Goal: Information Seeking & Learning: Learn about a topic

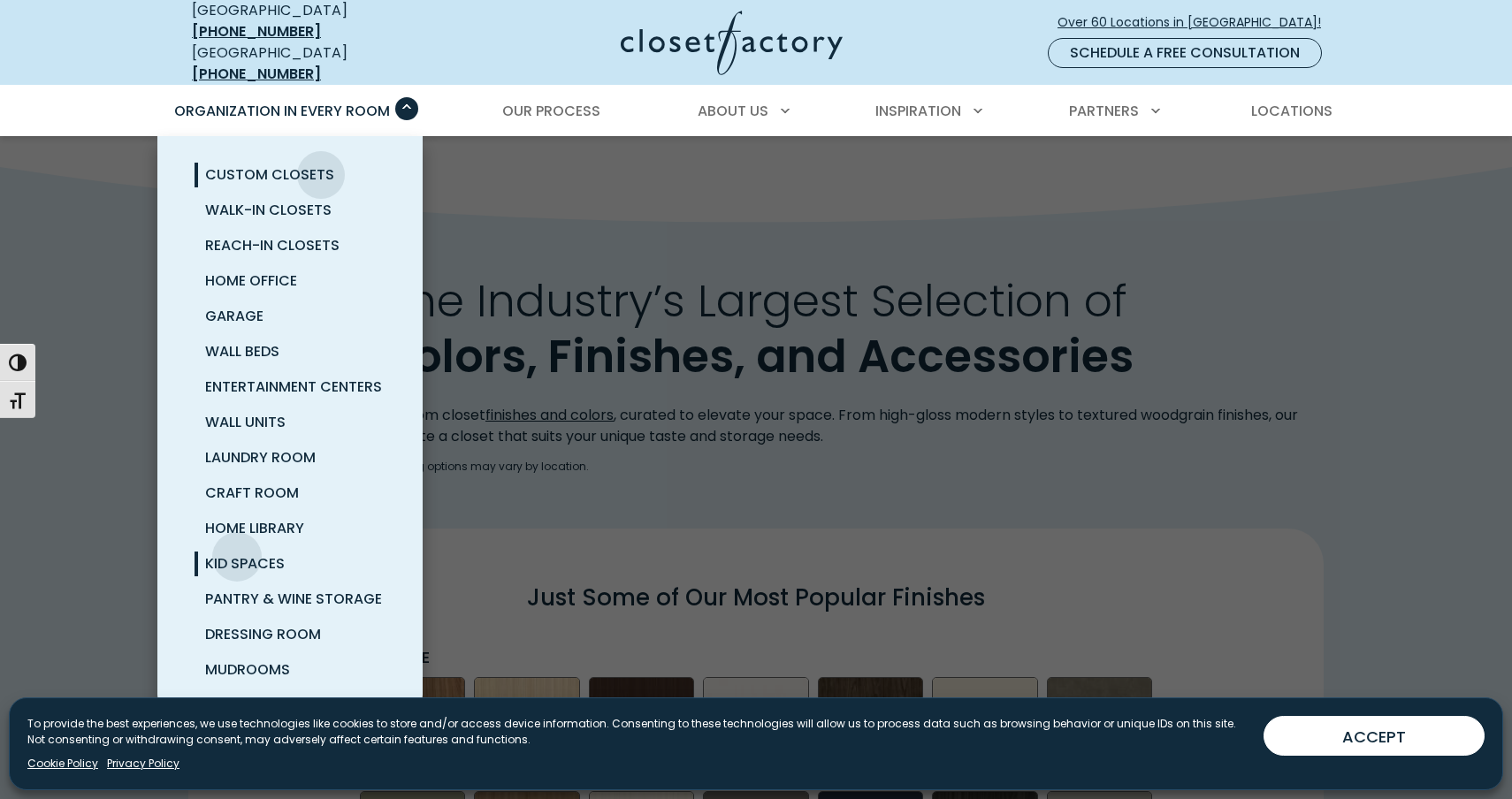
scroll to position [2089, 0]
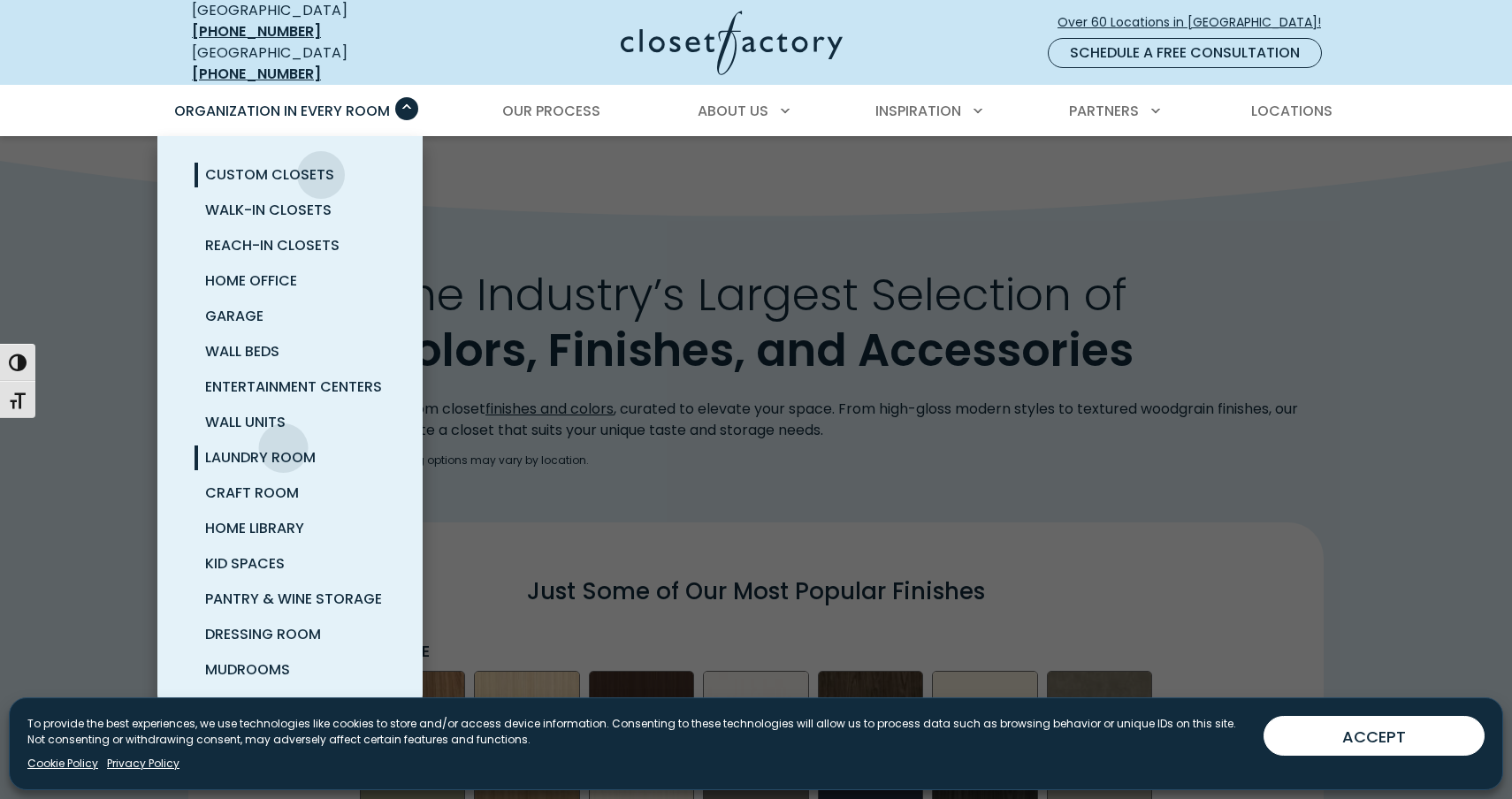
click at [285, 447] on span "Laundry Room" at bounding box center [260, 457] width 111 height 20
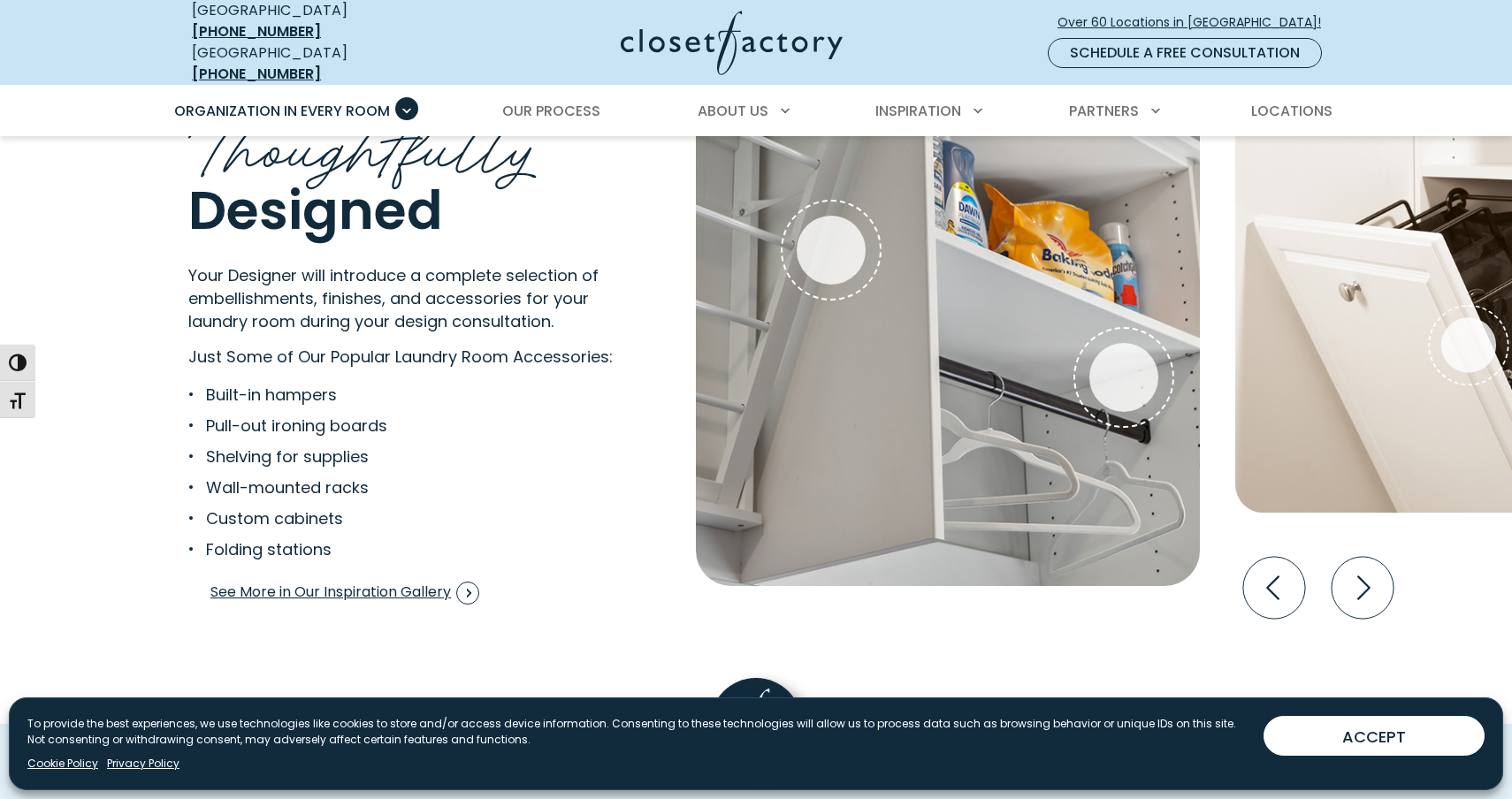
scroll to position [3309, 0]
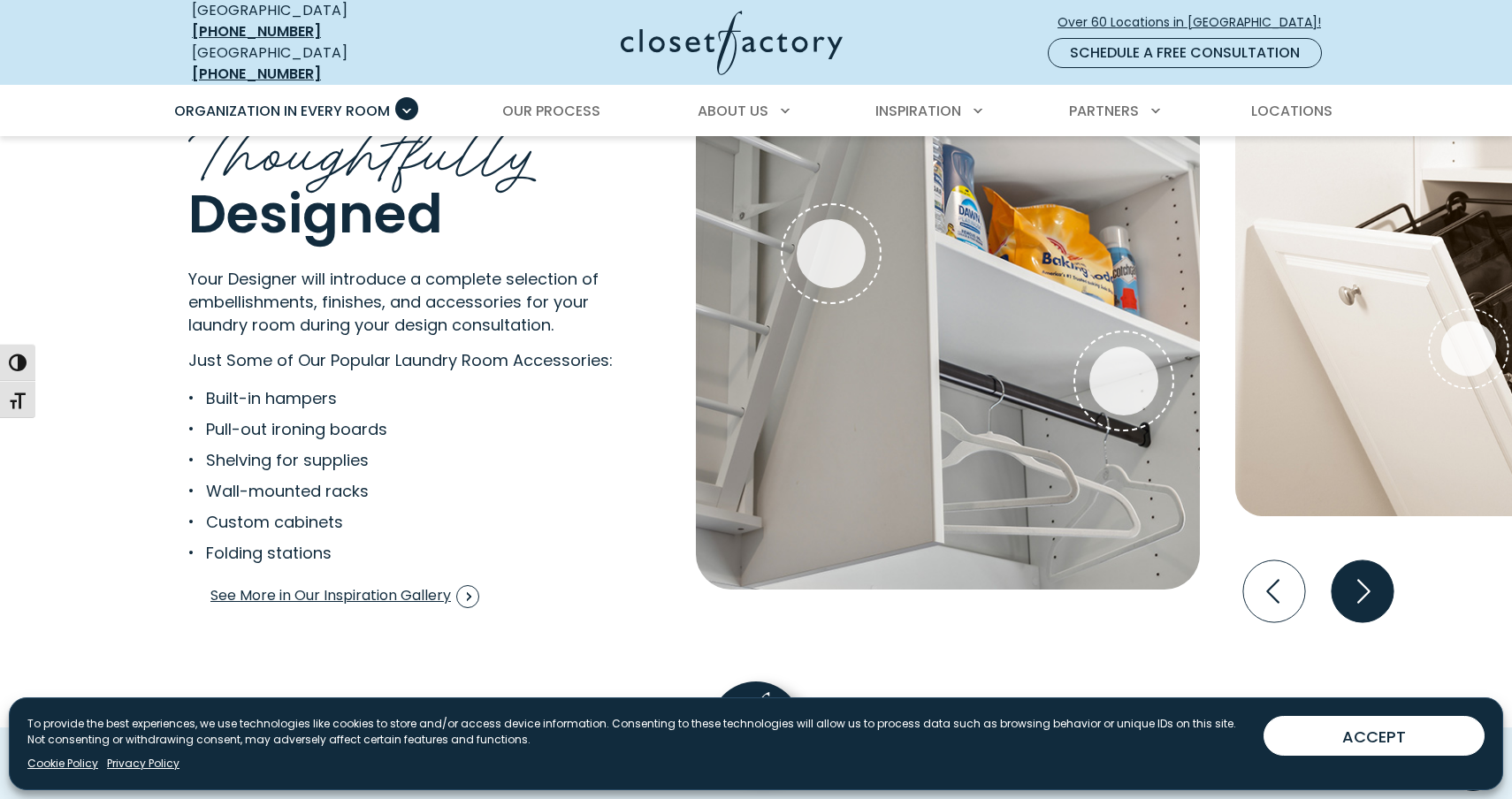
click at [1359, 588] on icon "Next slide" at bounding box center [1363, 591] width 13 height 24
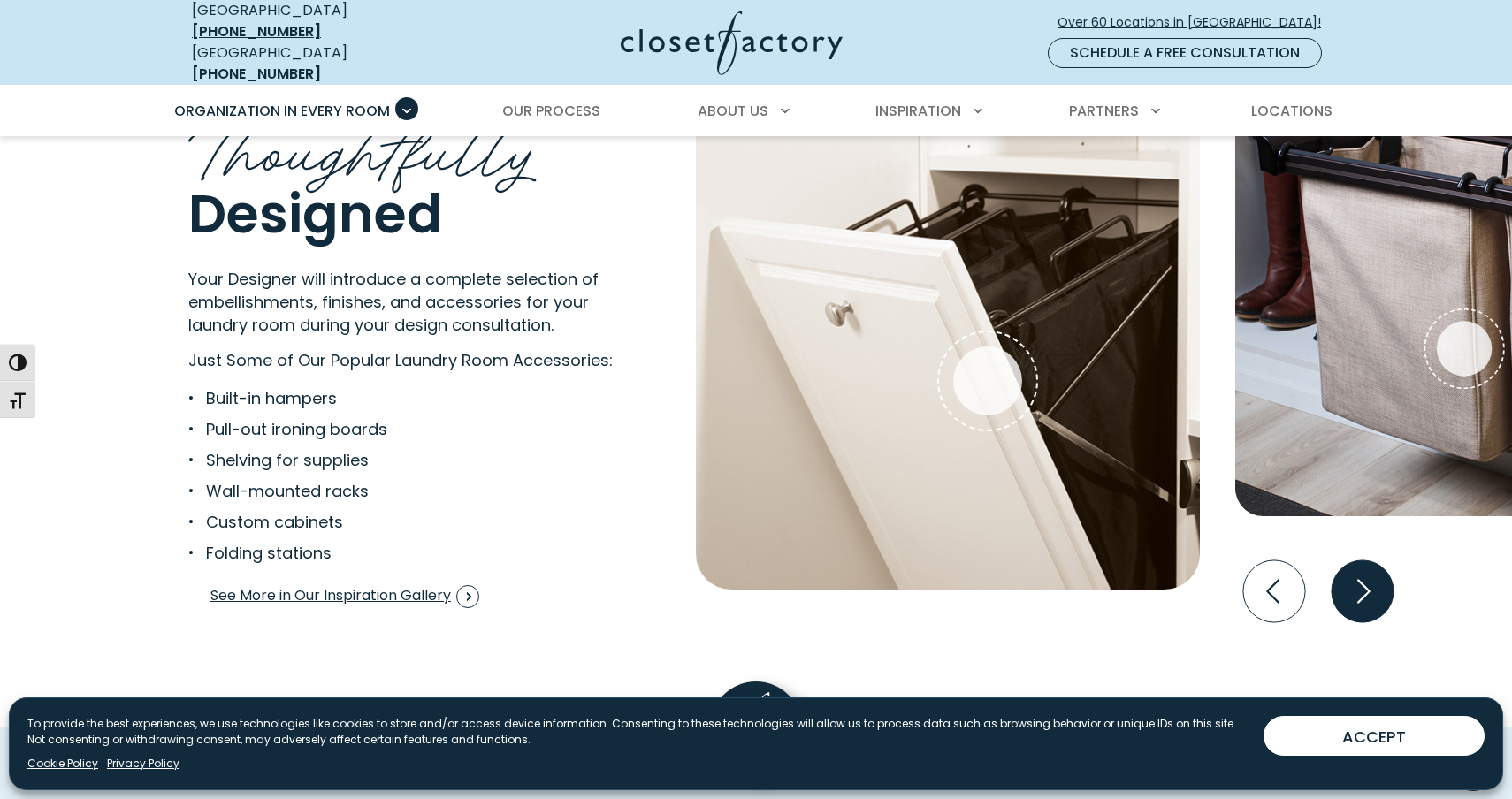
click at [1359, 588] on icon "Next slide" at bounding box center [1363, 591] width 13 height 24
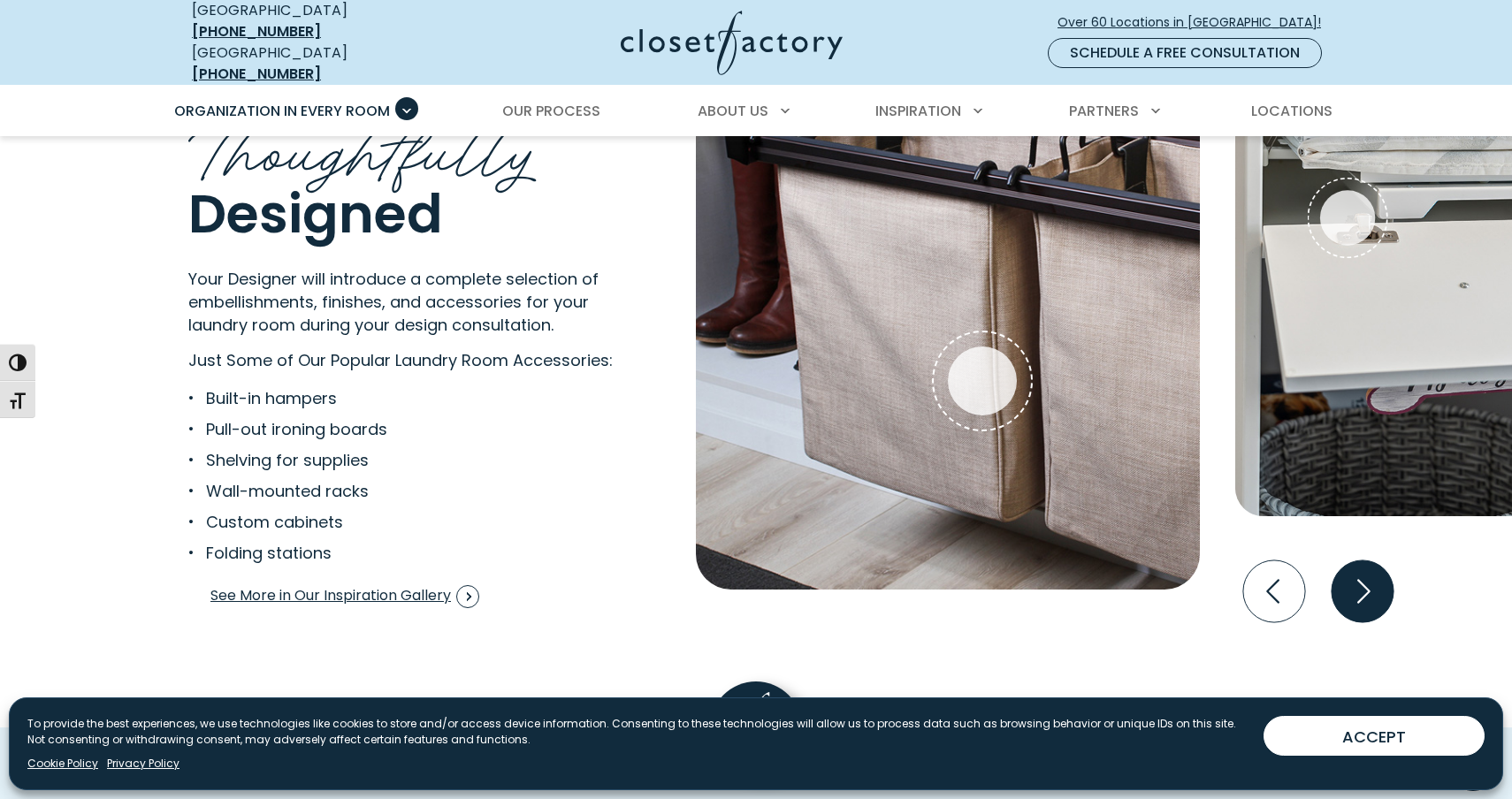
click at [1360, 588] on icon "Next slide" at bounding box center [1362, 591] width 62 height 62
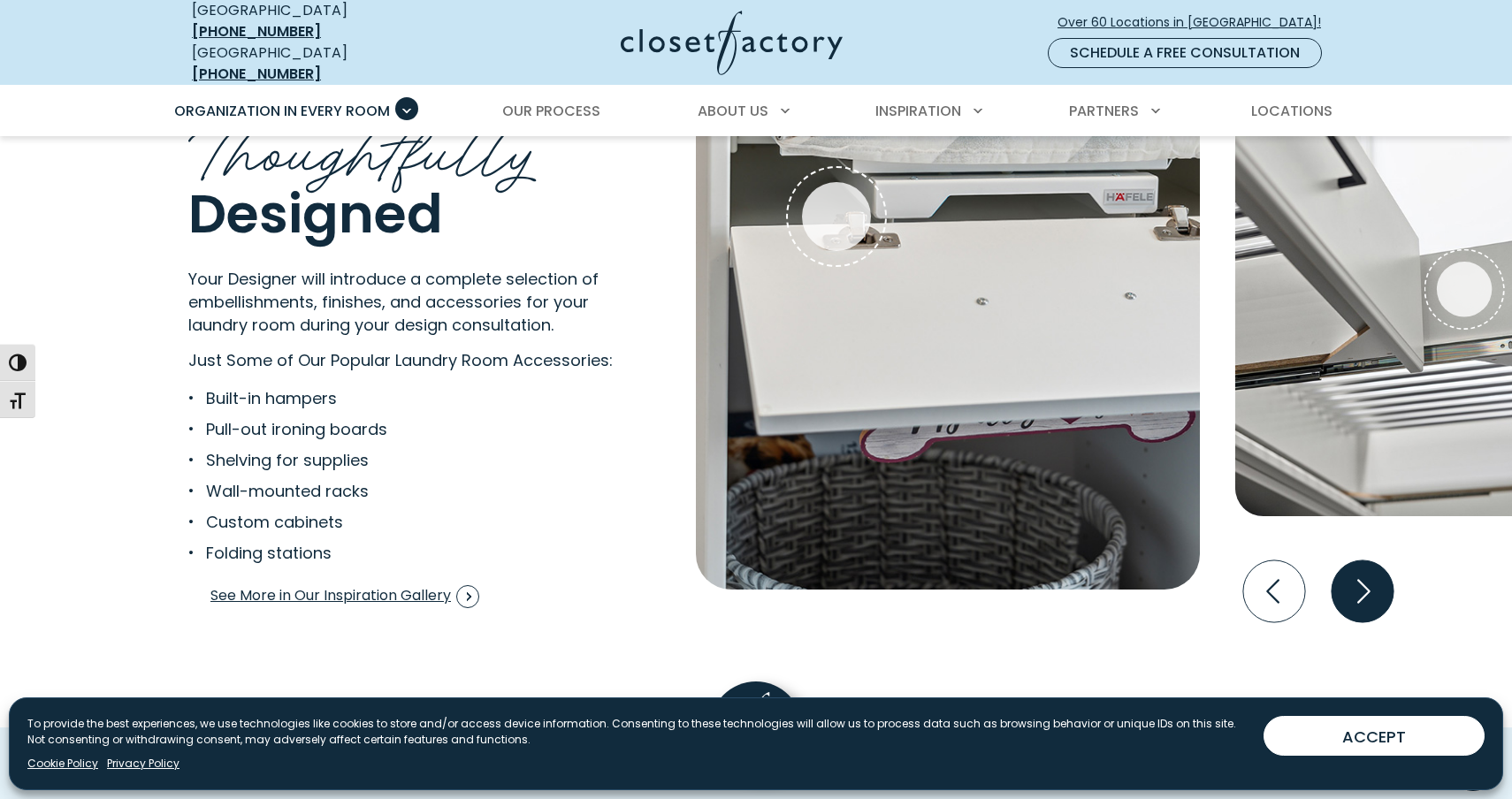
click at [1360, 588] on icon "Next slide" at bounding box center [1362, 591] width 62 height 62
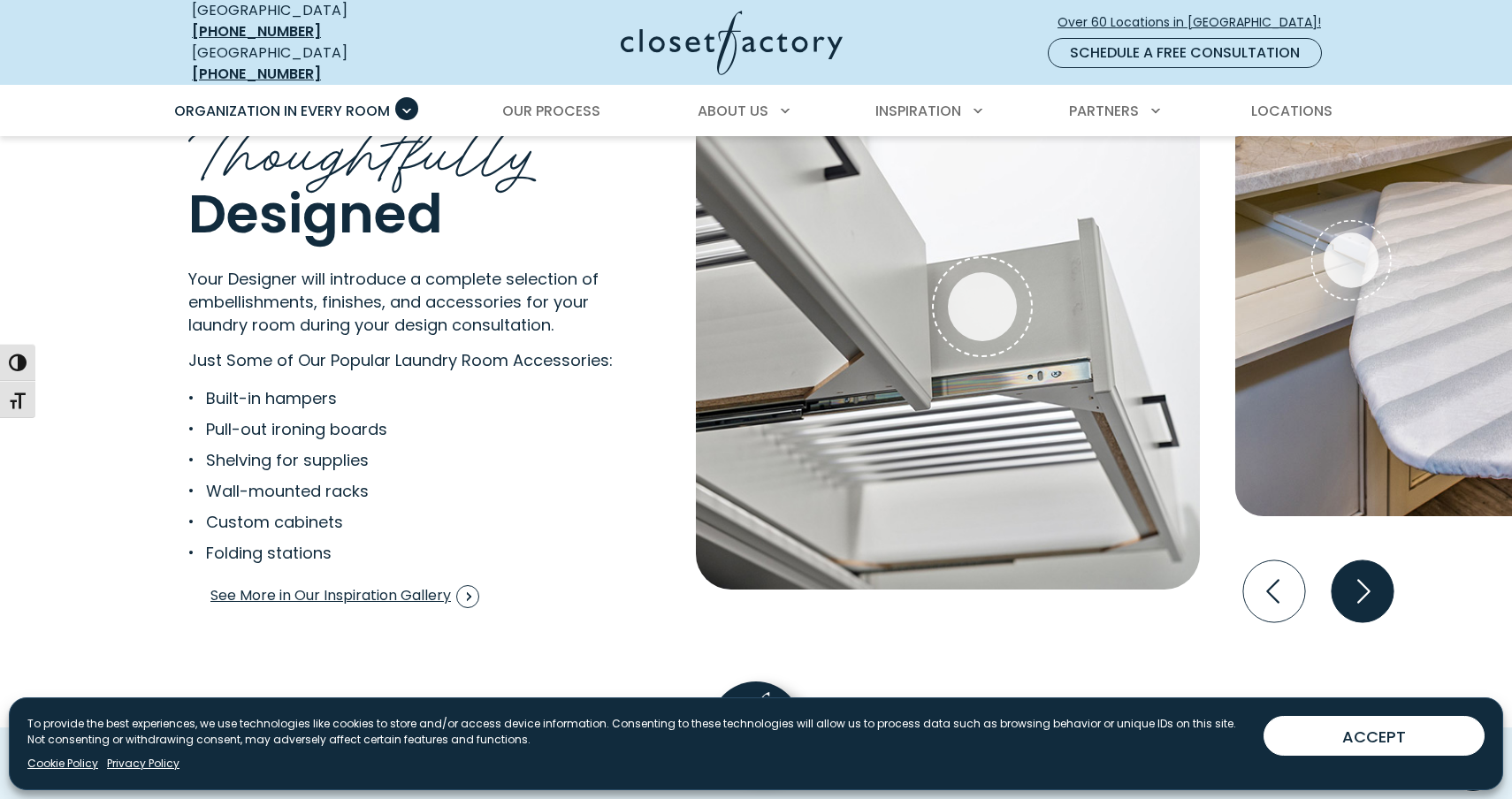
click at [1360, 588] on icon "Next slide" at bounding box center [1362, 591] width 62 height 62
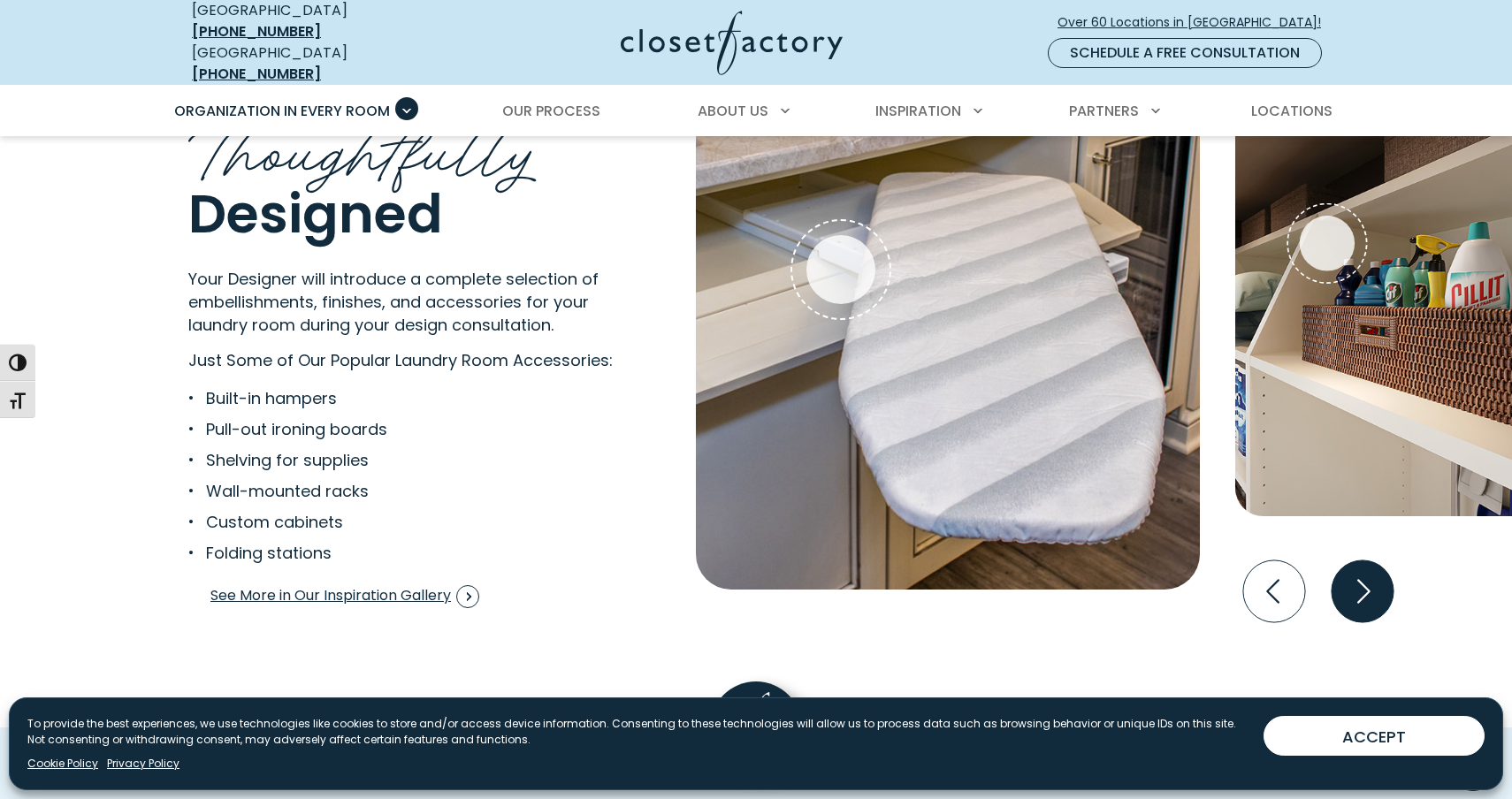
click at [1360, 588] on icon "Next slide" at bounding box center [1362, 591] width 62 height 62
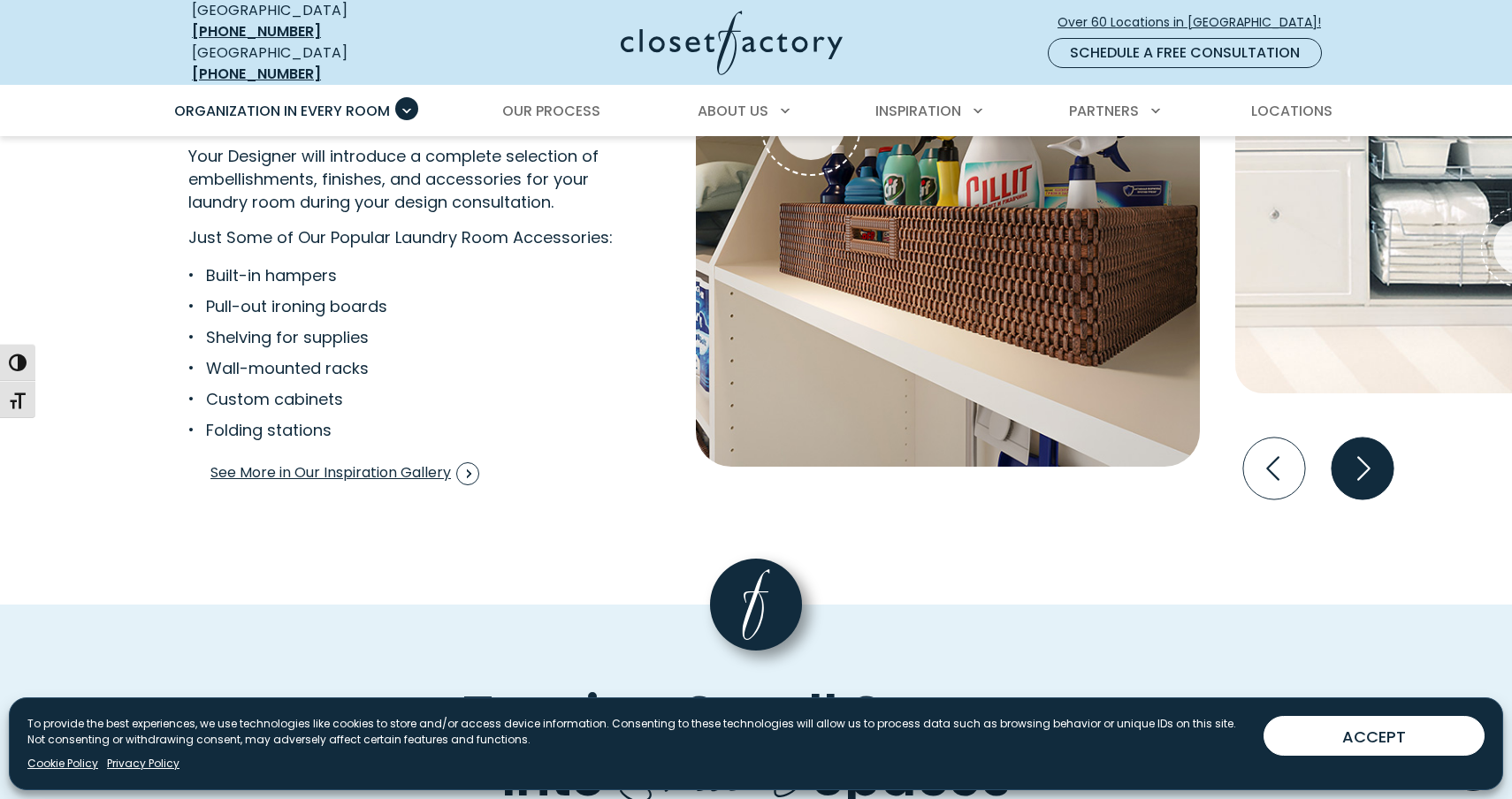
scroll to position [3426, 0]
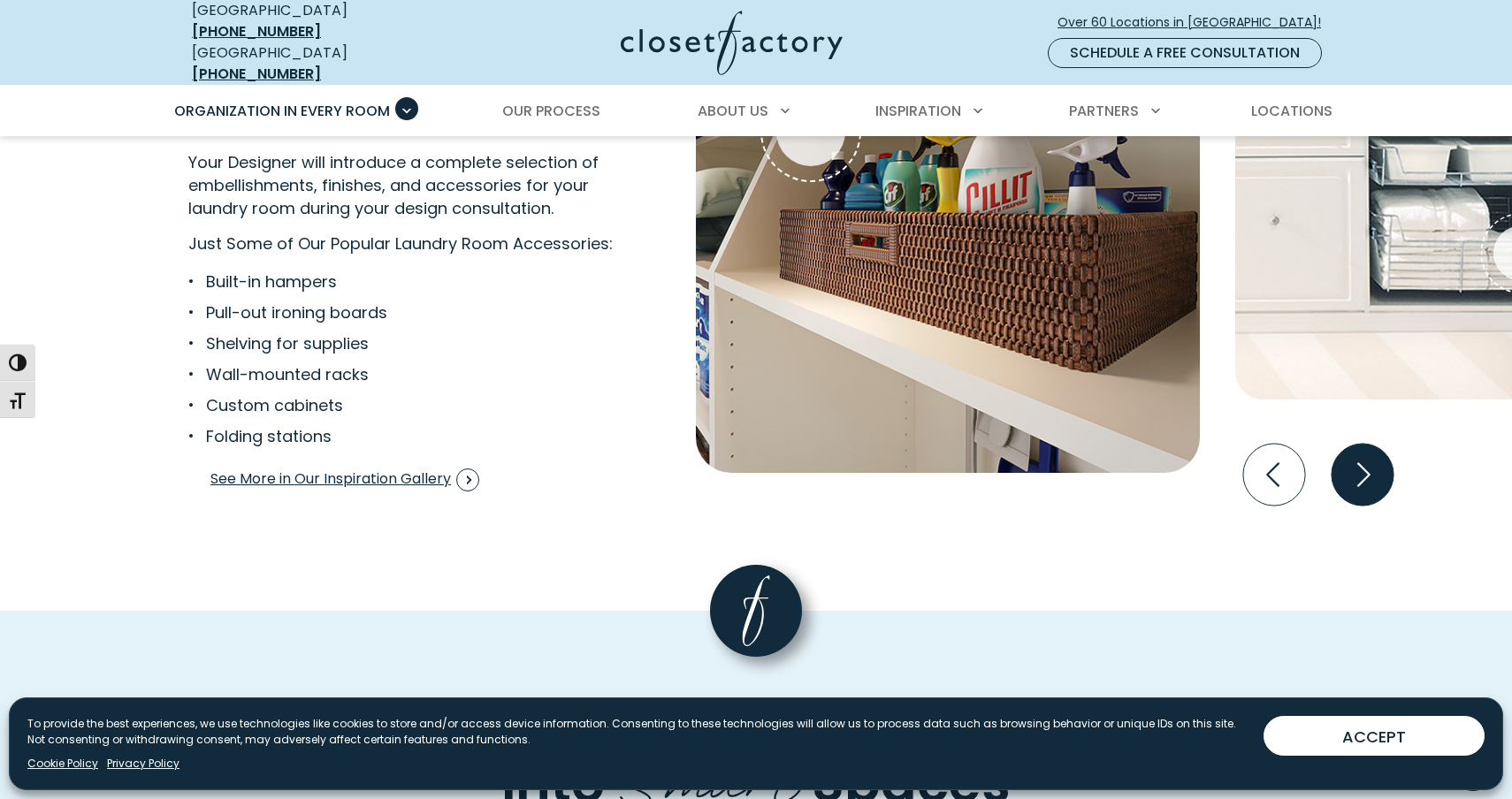
click at [1359, 472] on icon "Next slide" at bounding box center [1363, 475] width 13 height 24
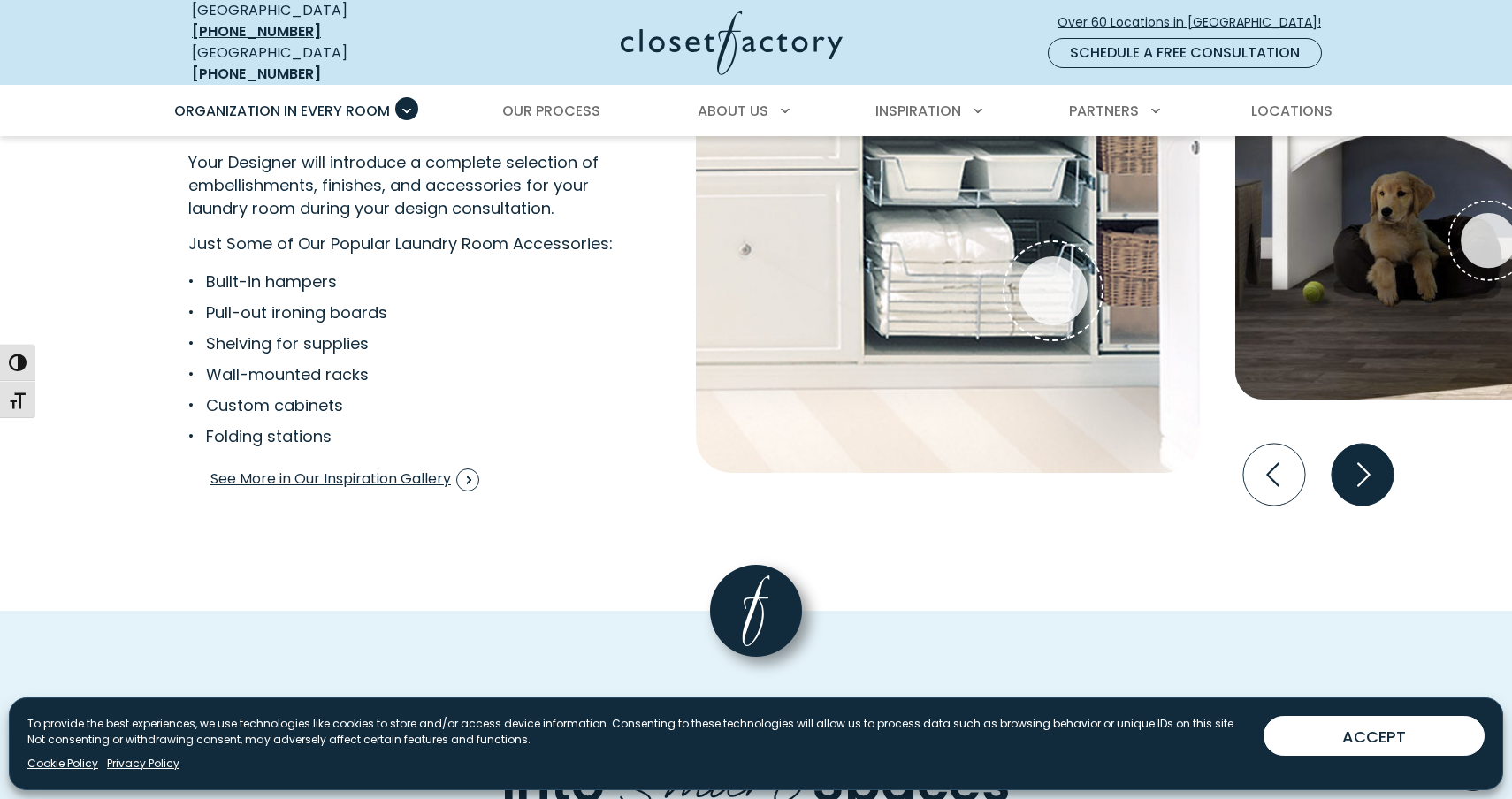
click at [1359, 472] on icon "Next slide" at bounding box center [1363, 475] width 13 height 24
